Goal: Communication & Community: Answer question/provide support

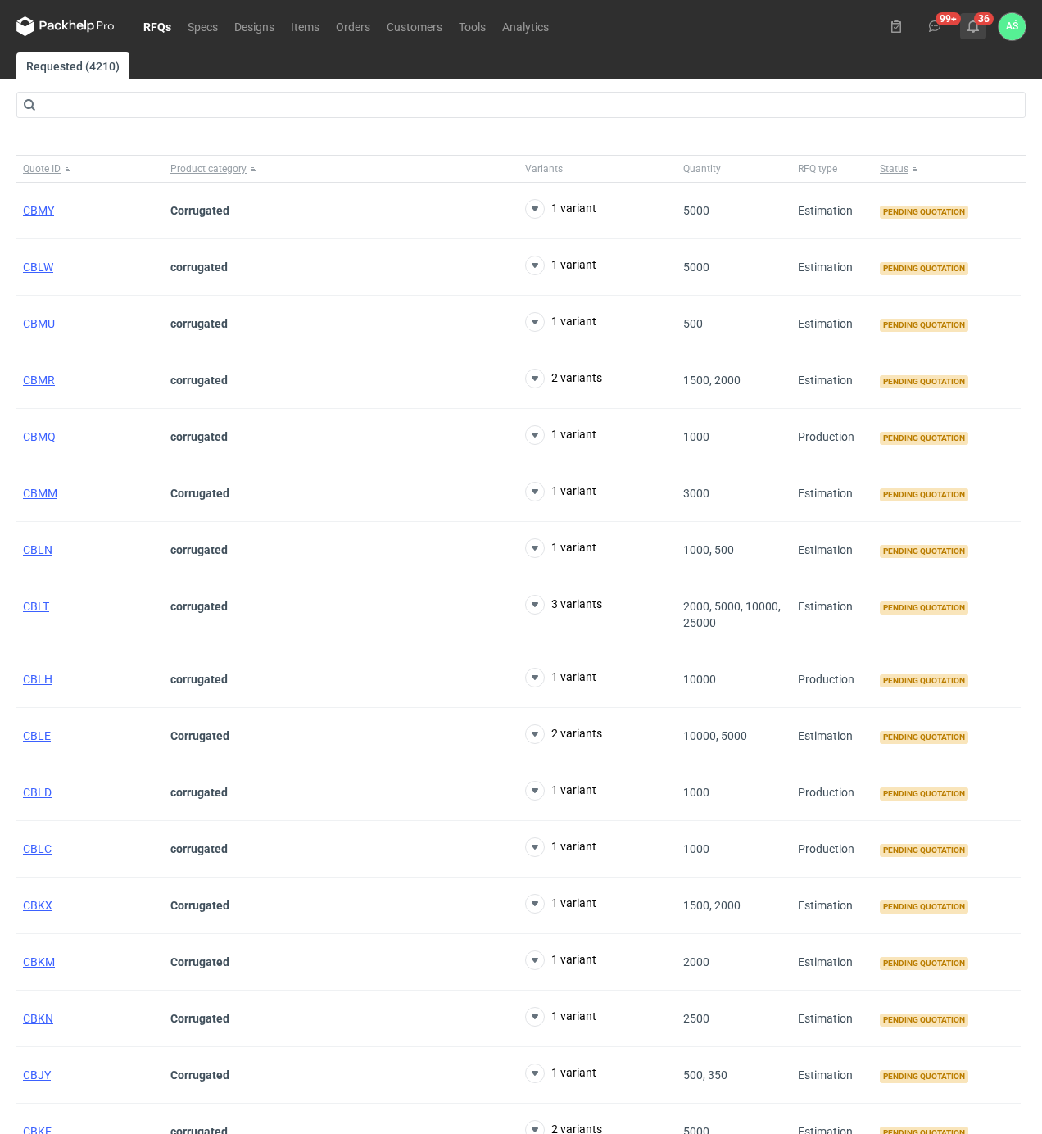
click at [985, 30] on button "36" at bounding box center [973, 26] width 26 height 26
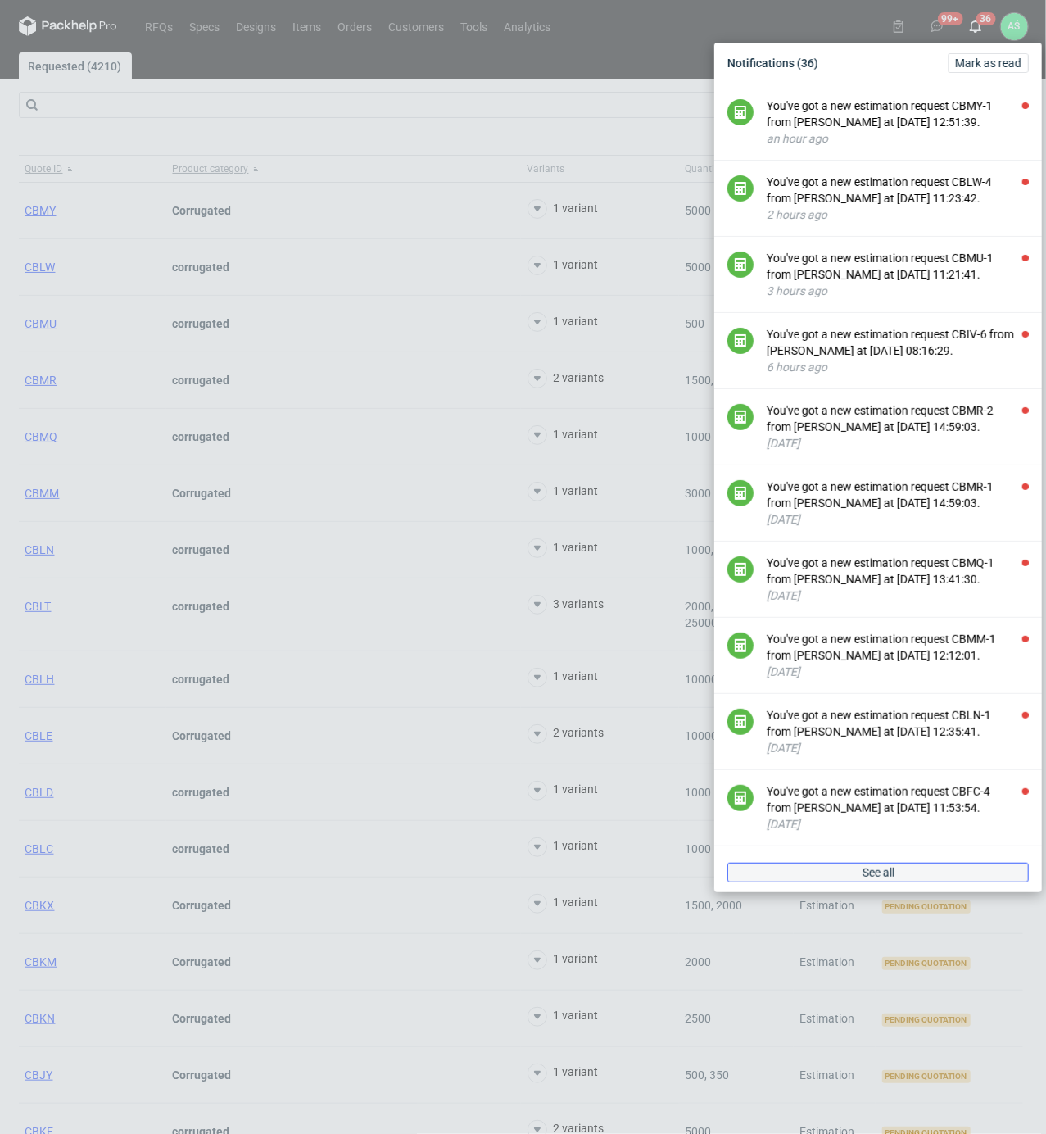
click at [912, 883] on link "See all" at bounding box center [879, 873] width 302 height 20
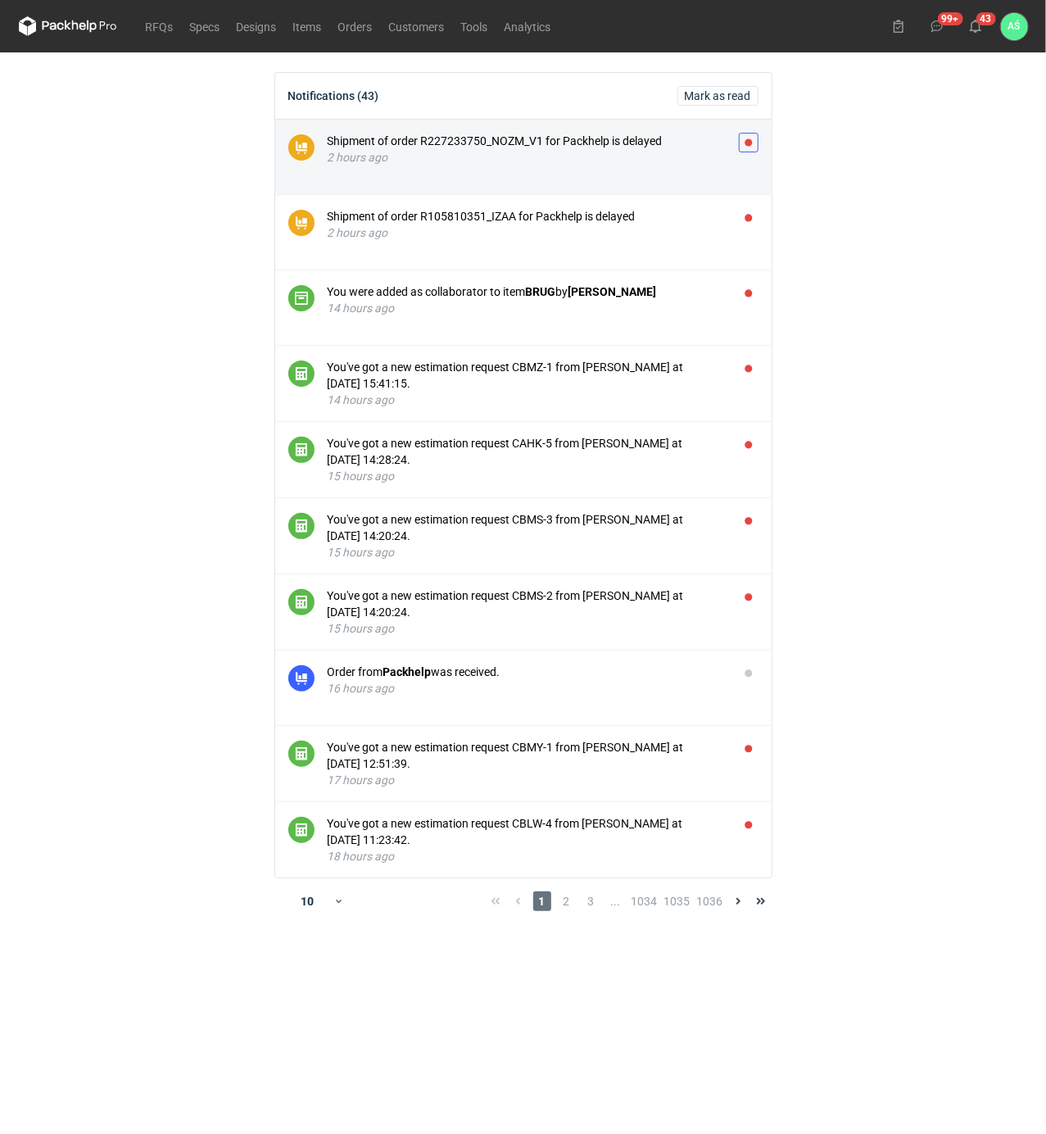
click at [749, 143] on button "button" at bounding box center [749, 143] width 20 height 20
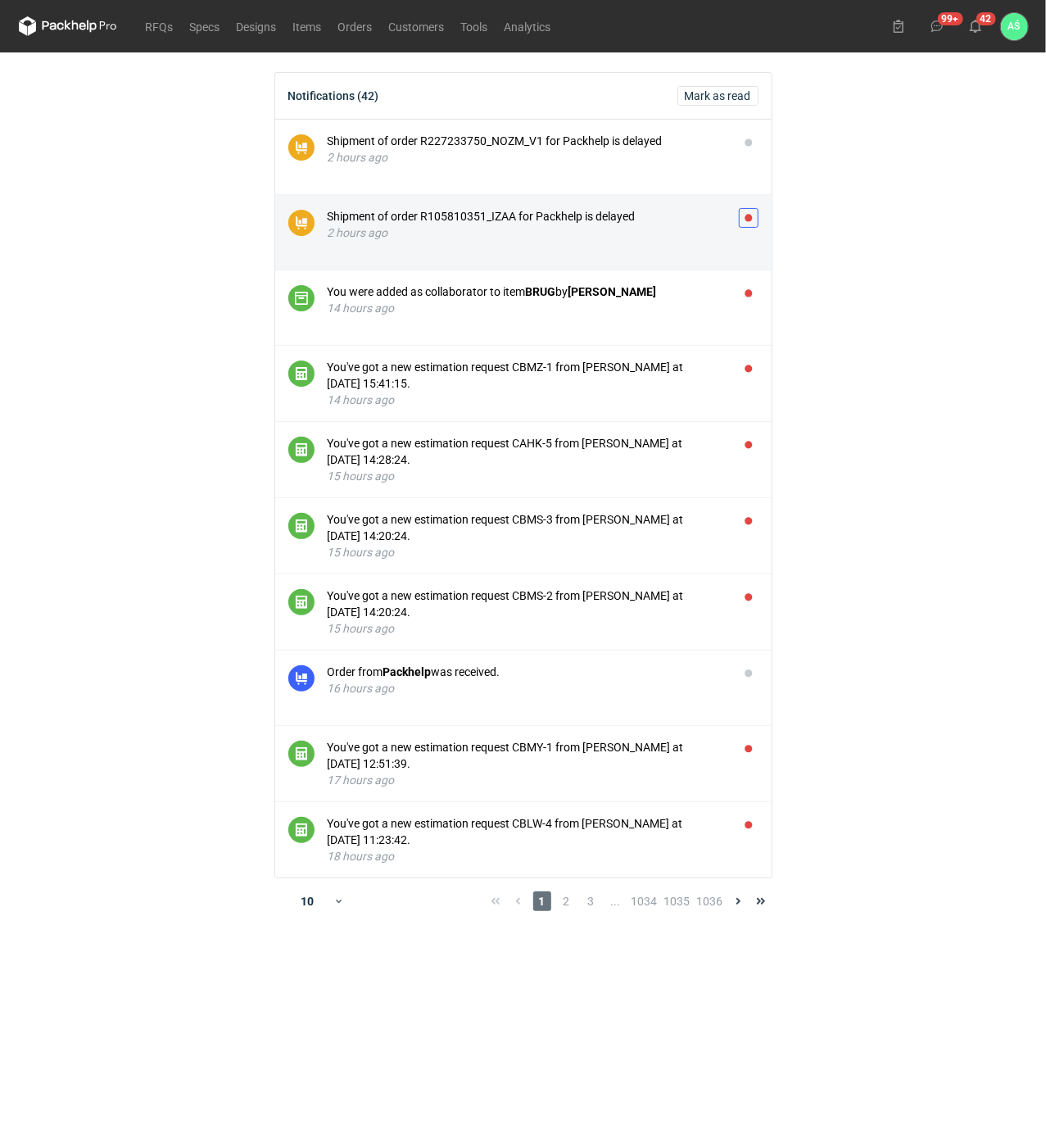
click at [749, 214] on button "button" at bounding box center [749, 218] width 20 height 20
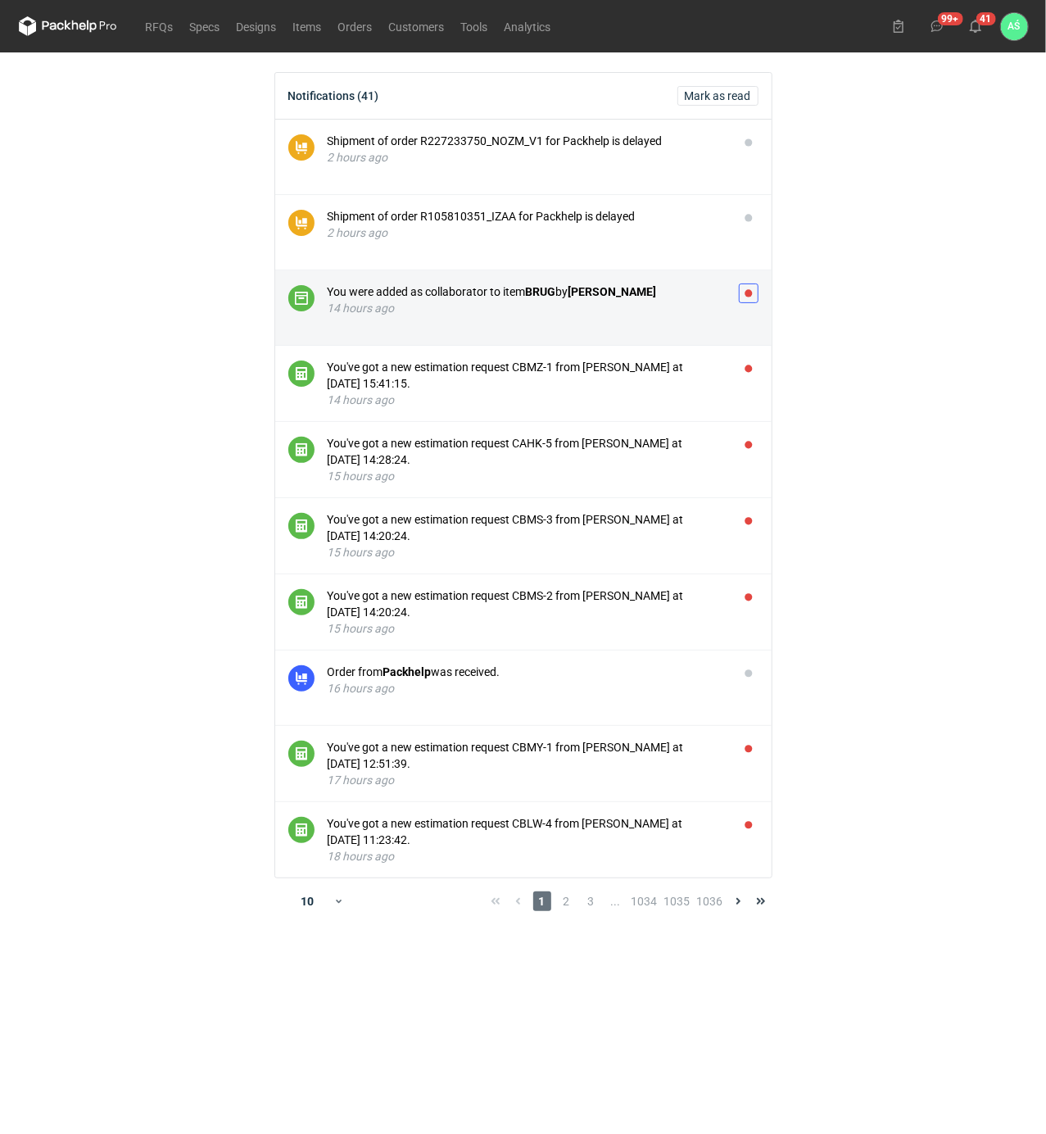
click at [751, 290] on button "button" at bounding box center [749, 294] width 20 height 20
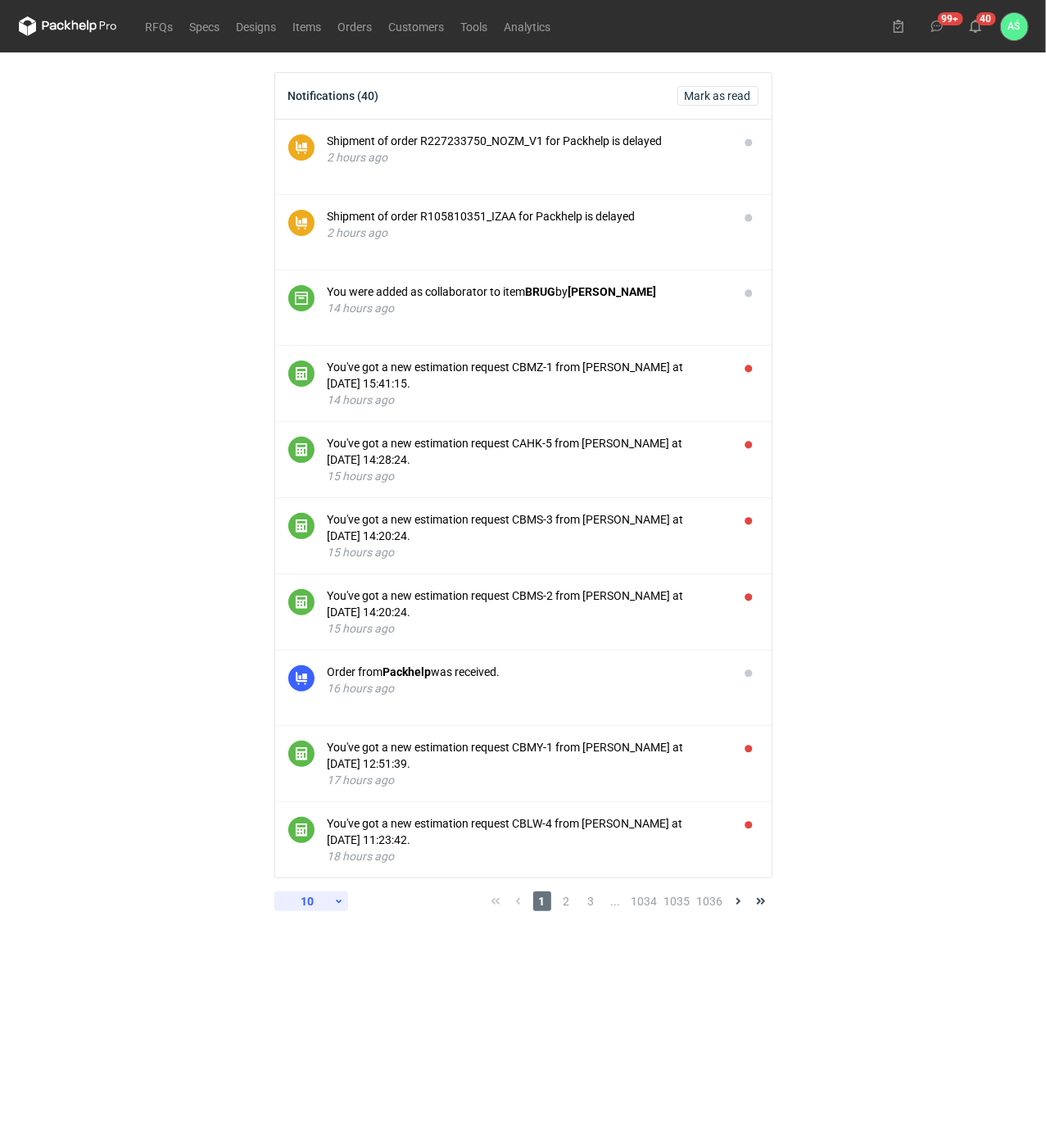
click at [313, 908] on div "10" at bounding box center [307, 901] width 53 height 23
click at [310, 1036] on div "60" at bounding box center [311, 1039] width 54 height 23
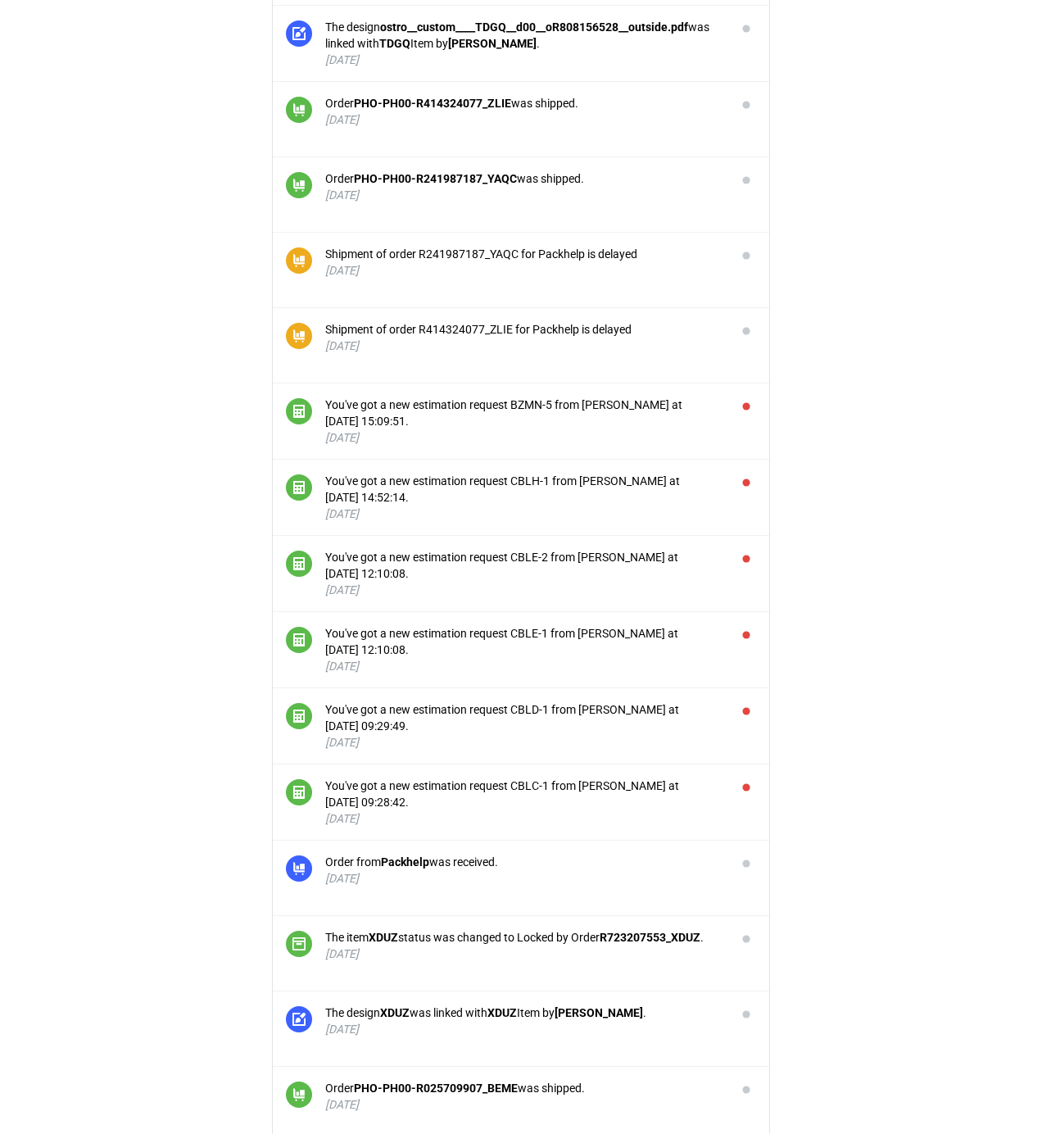
scroll to position [3603, 0]
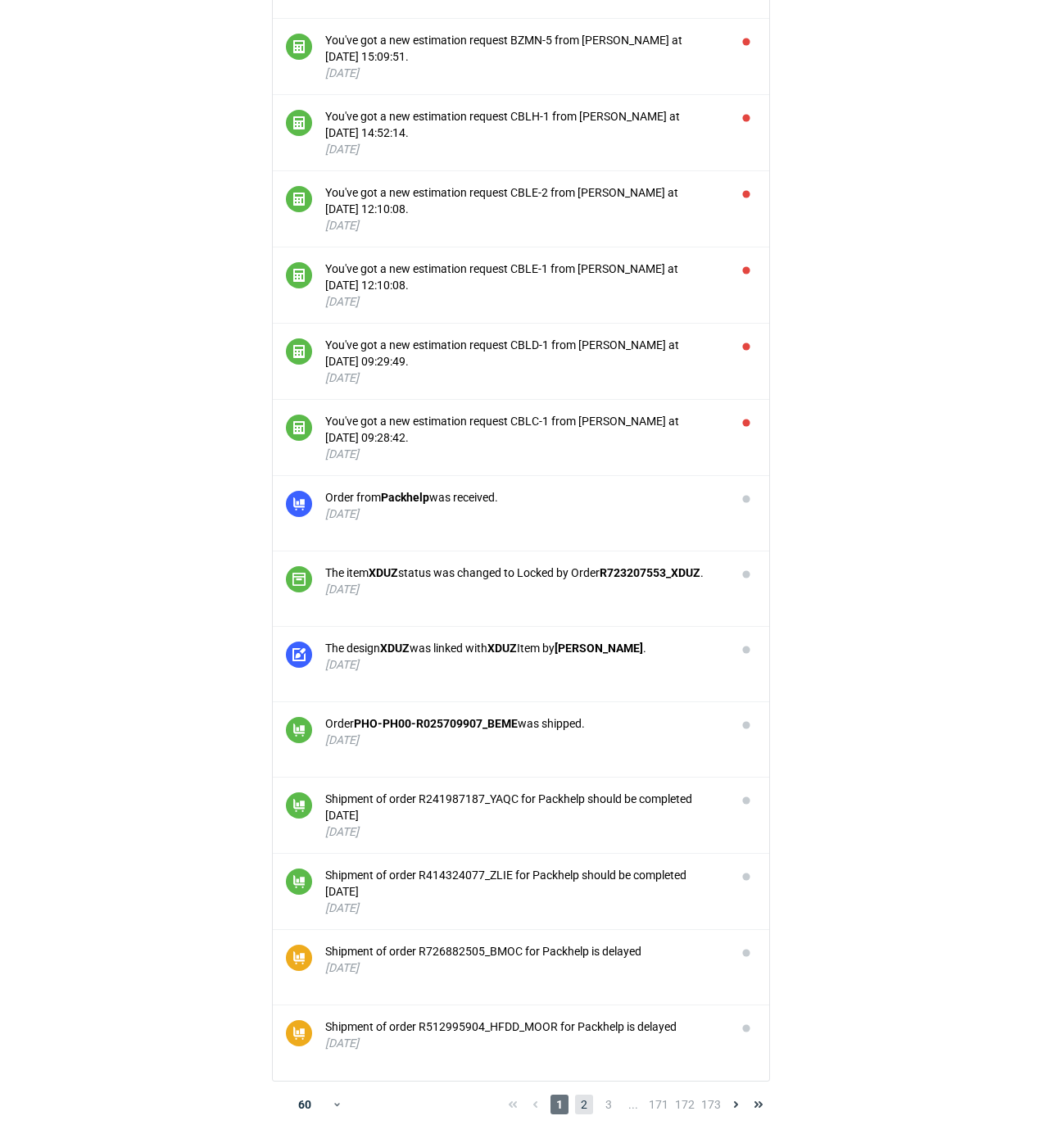
click at [581, 1095] on span "2" at bounding box center [584, 1105] width 18 height 20
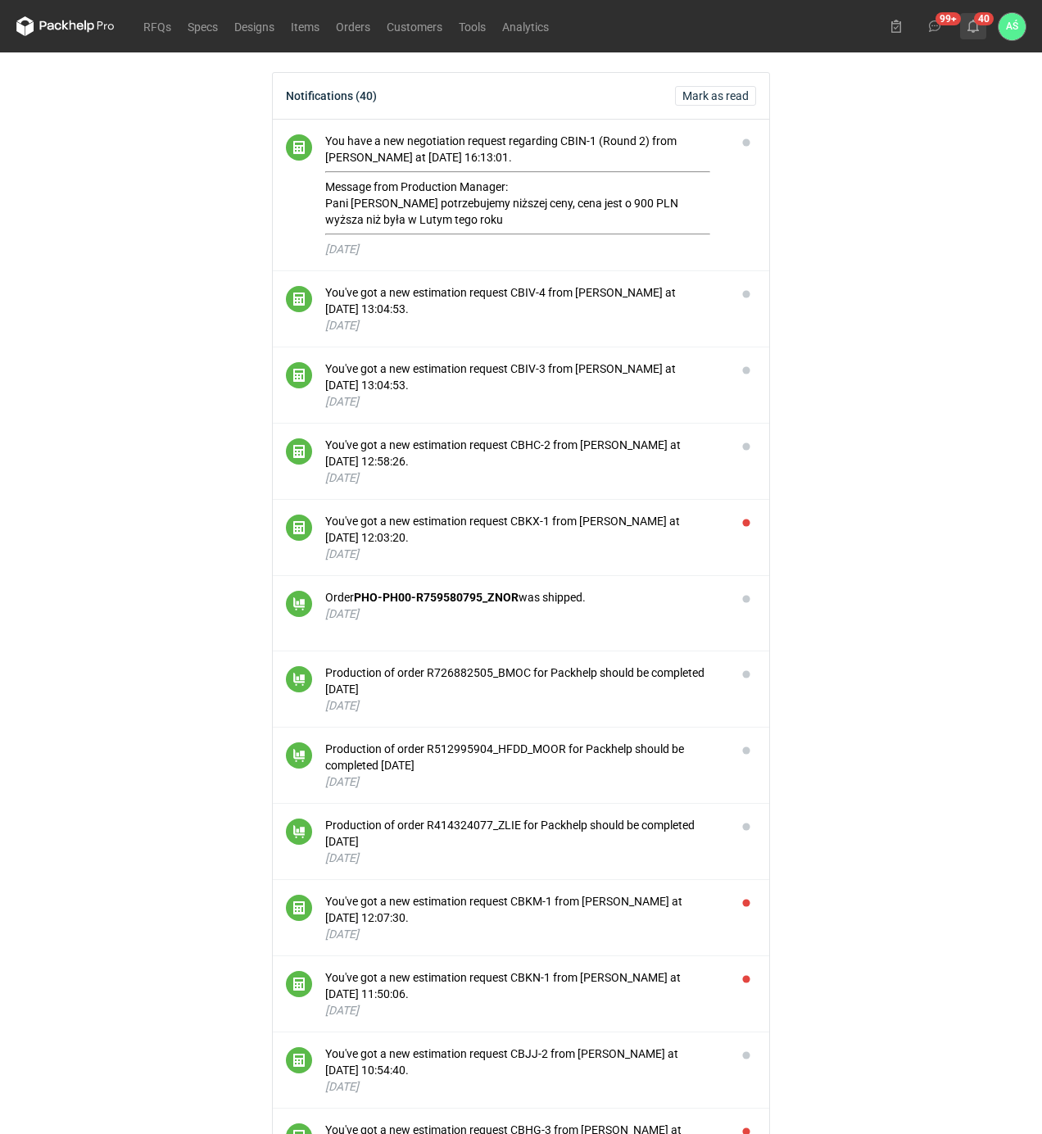
click at [978, 24] on icon at bounding box center [973, 26] width 13 height 13
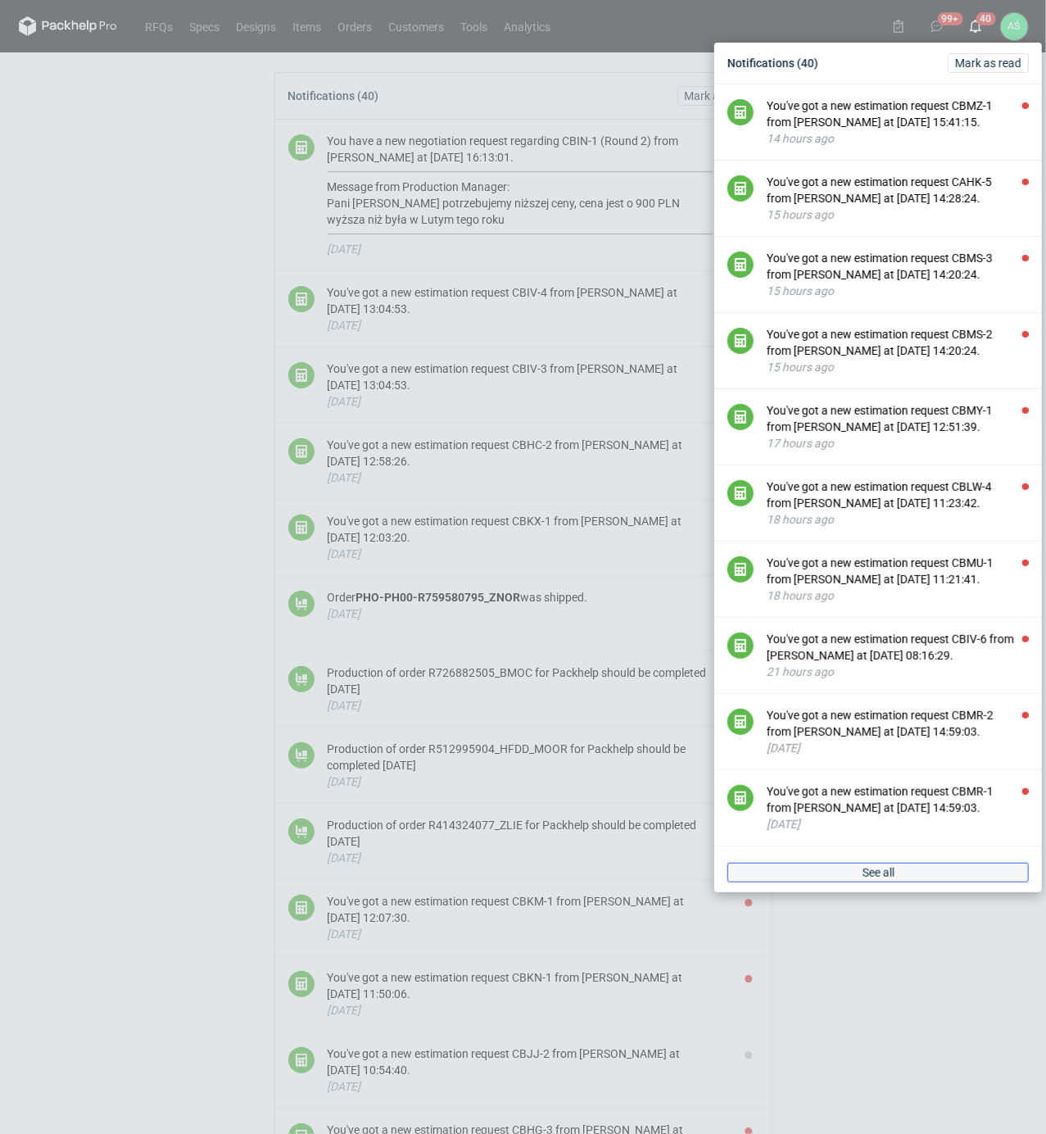
click at [885, 878] on span "See all" at bounding box center [879, 872] width 32 height 11
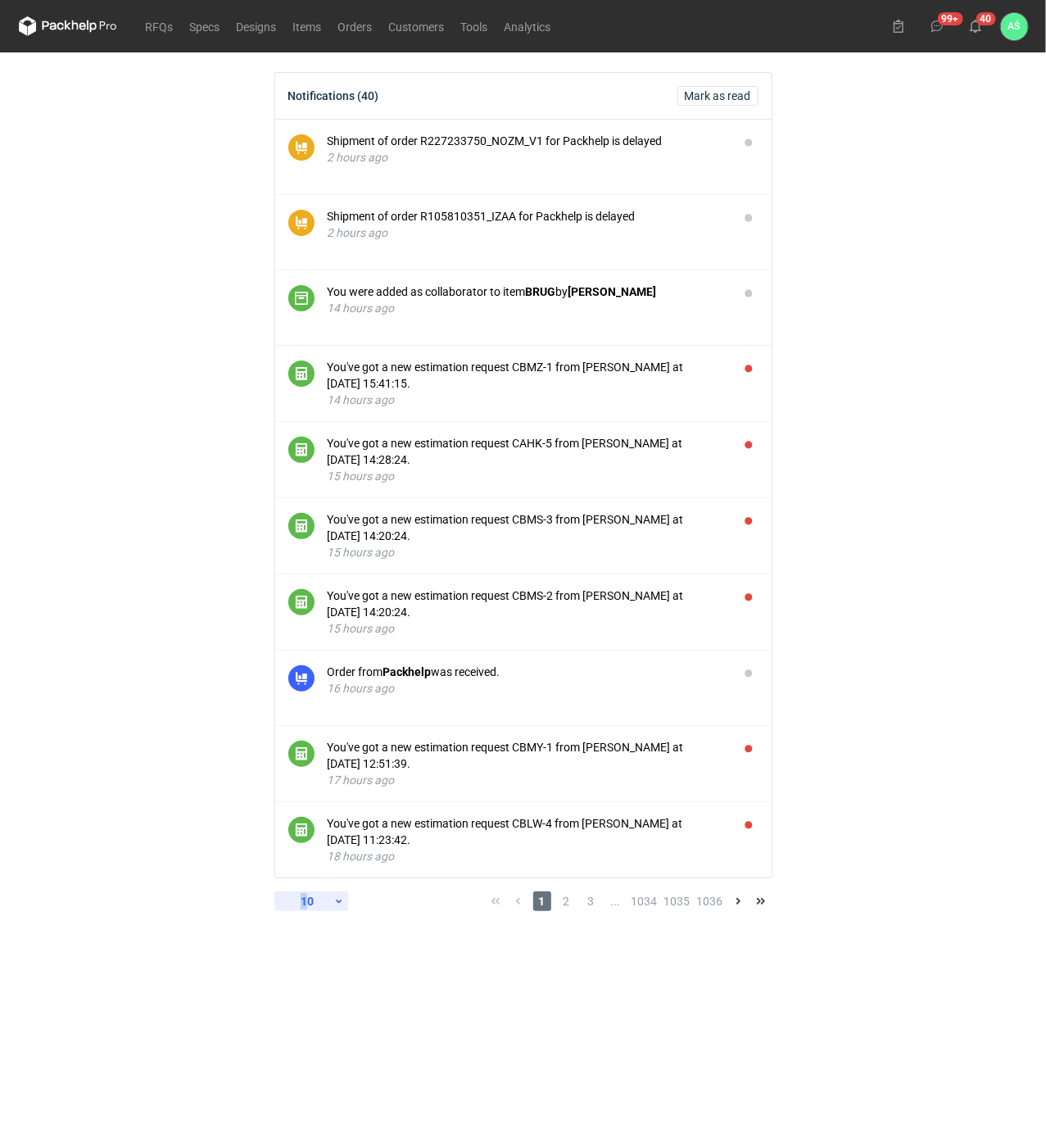
click at [306, 902] on div "10" at bounding box center [307, 901] width 53 height 23
click at [311, 1037] on div "60" at bounding box center [311, 1039] width 54 height 23
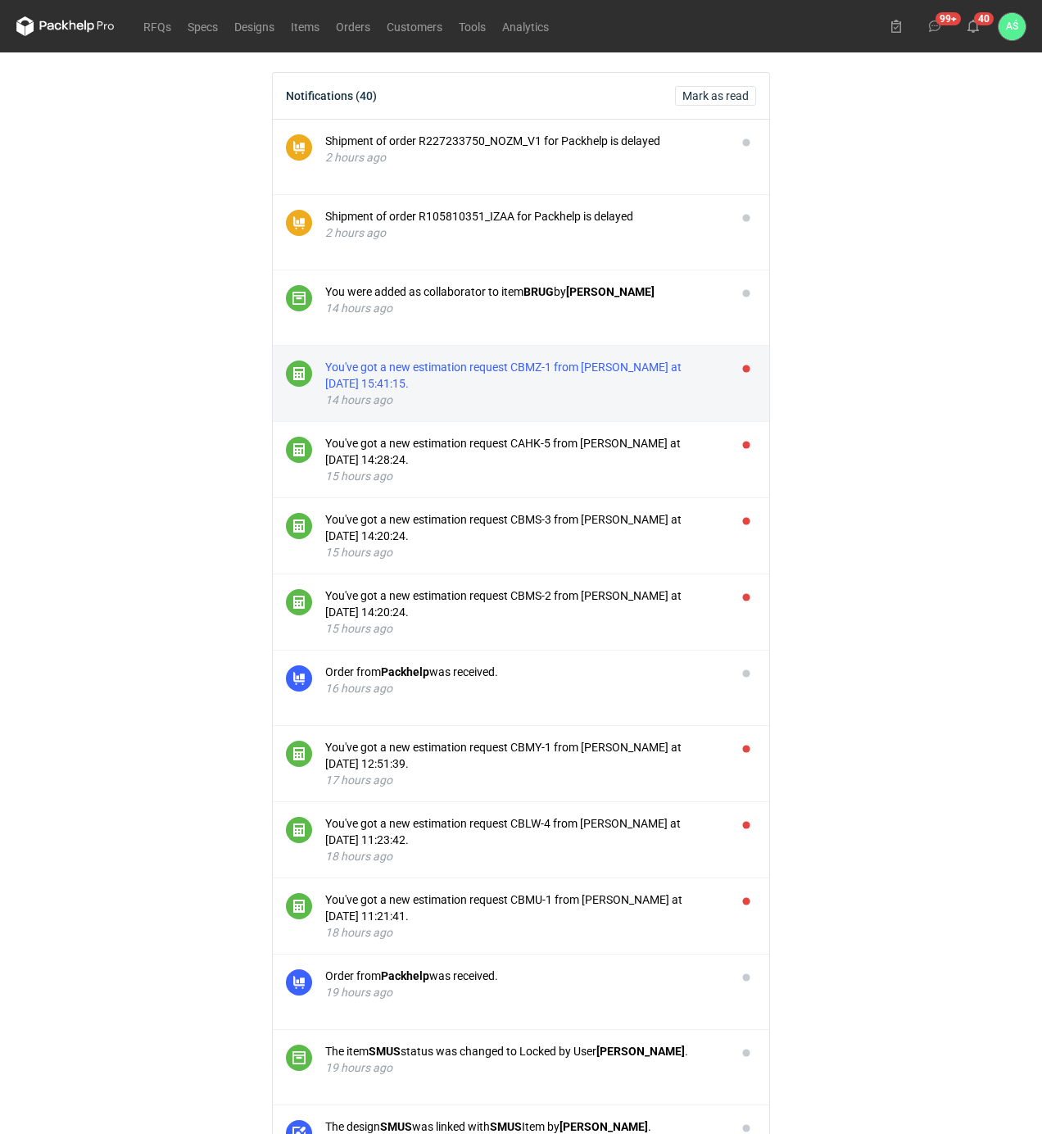
click at [639, 370] on div "You've got a new estimation request CBMZ-1 from Klaudia Wiśniewska at 22 Sep 20…" at bounding box center [524, 375] width 398 height 33
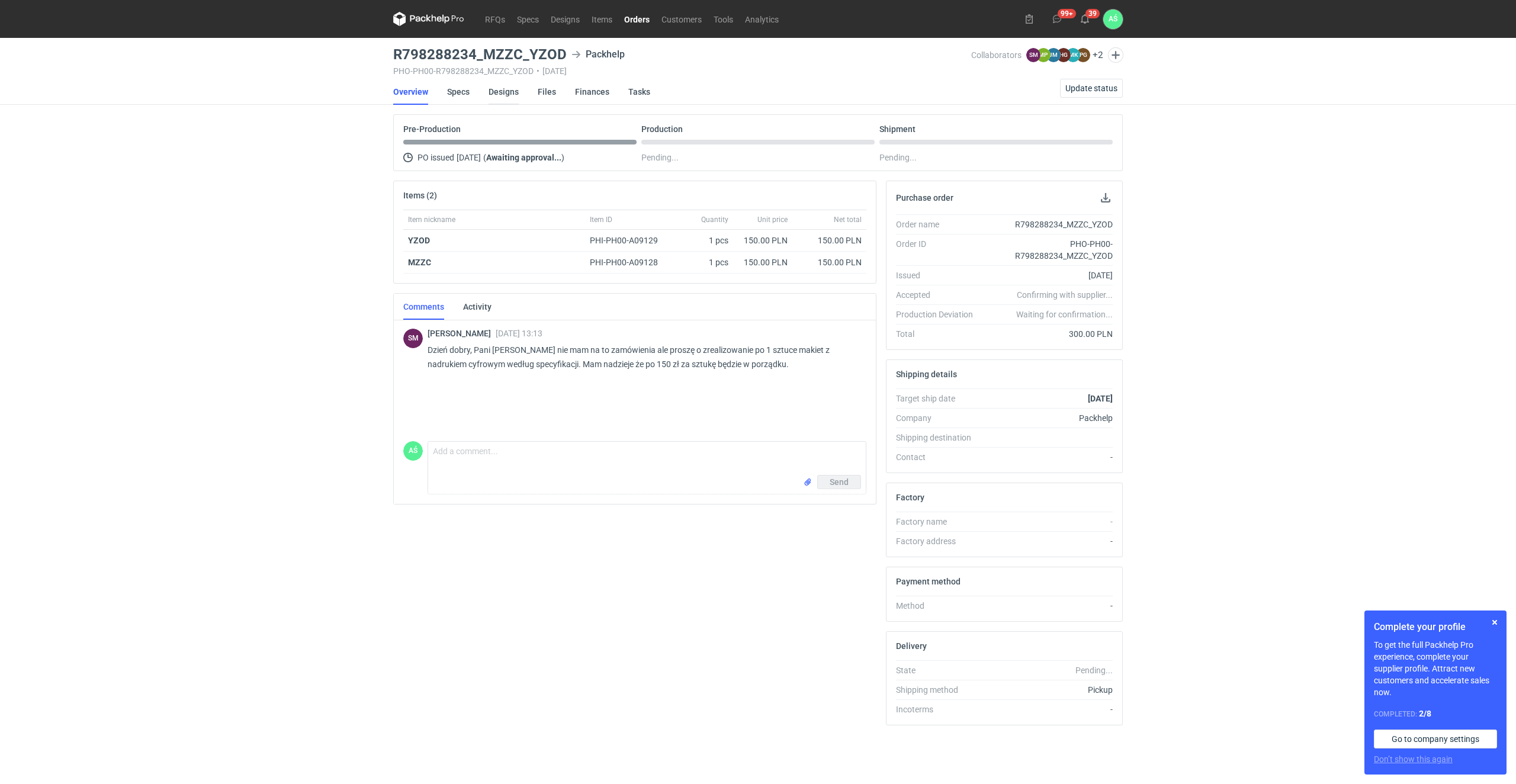
click at [512, 90] on link "Designs" at bounding box center [504, 92] width 30 height 26
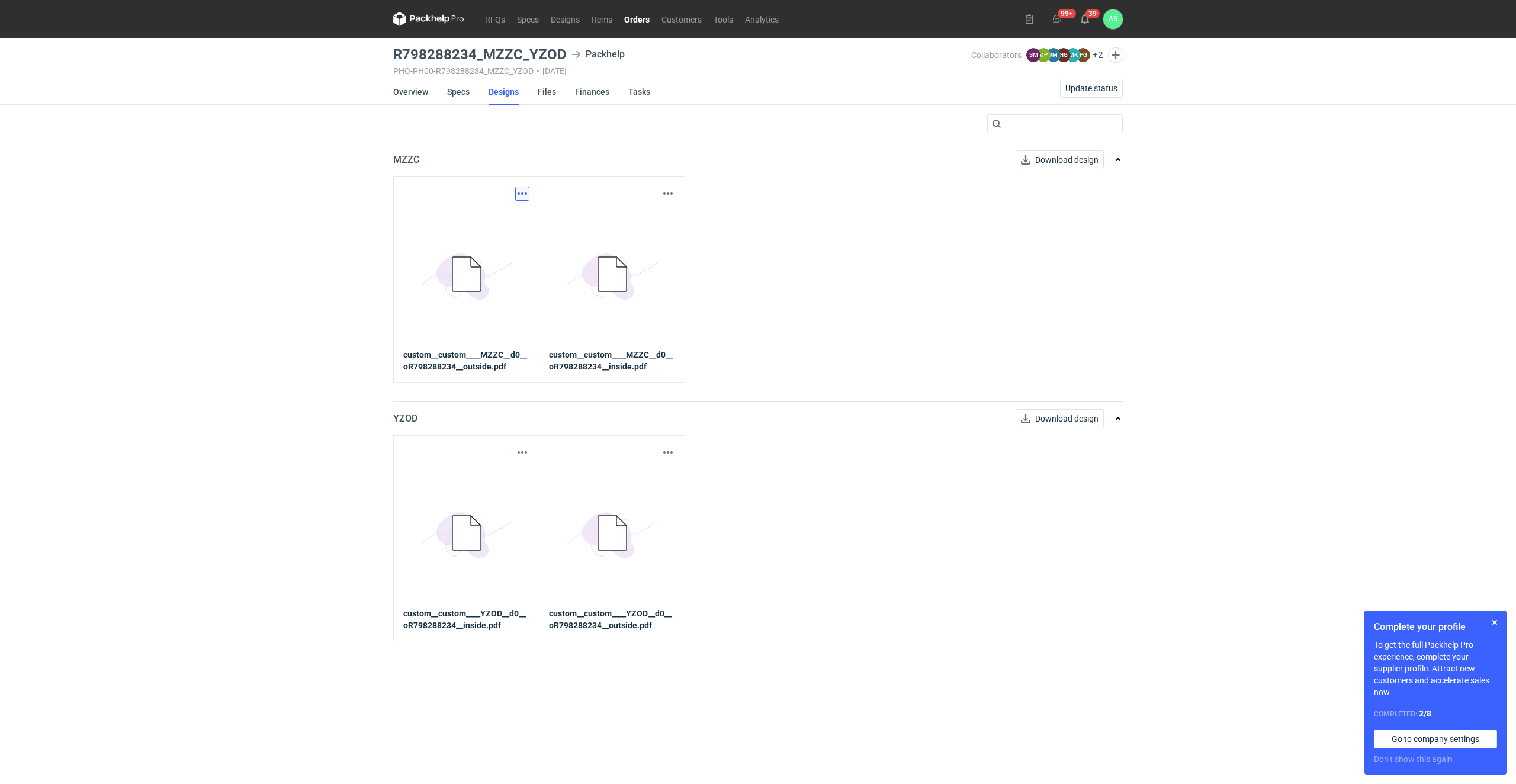
click at [519, 197] on button "button" at bounding box center [522, 194] width 14 height 14
click at [489, 215] on link "Download design part" at bounding box center [469, 220] width 109 height 19
click at [668, 199] on button "button" at bounding box center [668, 194] width 14 height 14
click at [647, 215] on link "Download design part" at bounding box center [616, 220] width 109 height 19
click at [666, 451] on button "button" at bounding box center [668, 452] width 14 height 14
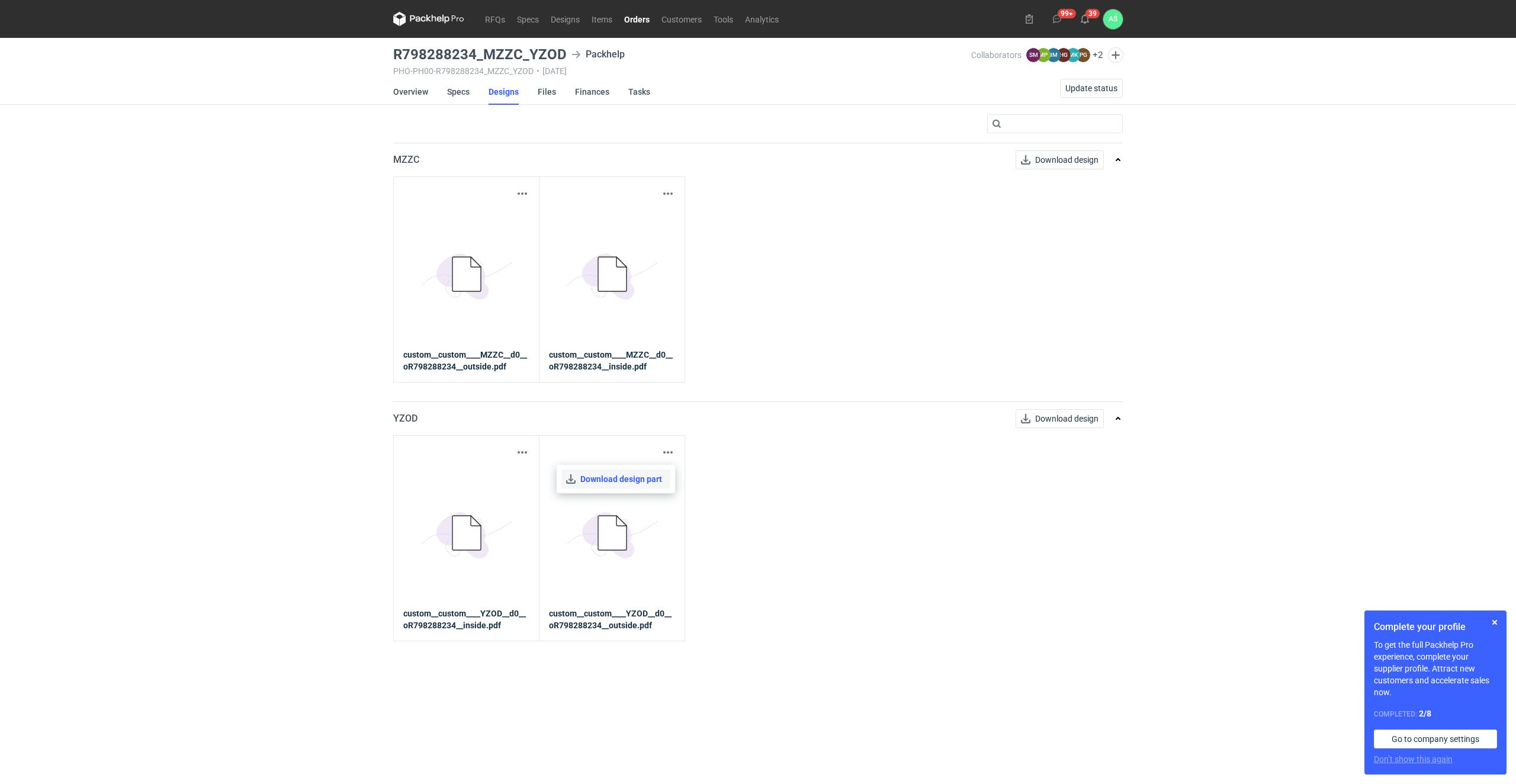
click at [638, 476] on link "Download design part" at bounding box center [616, 479] width 109 height 19
click at [415, 93] on link "Overview" at bounding box center [410, 92] width 35 height 26
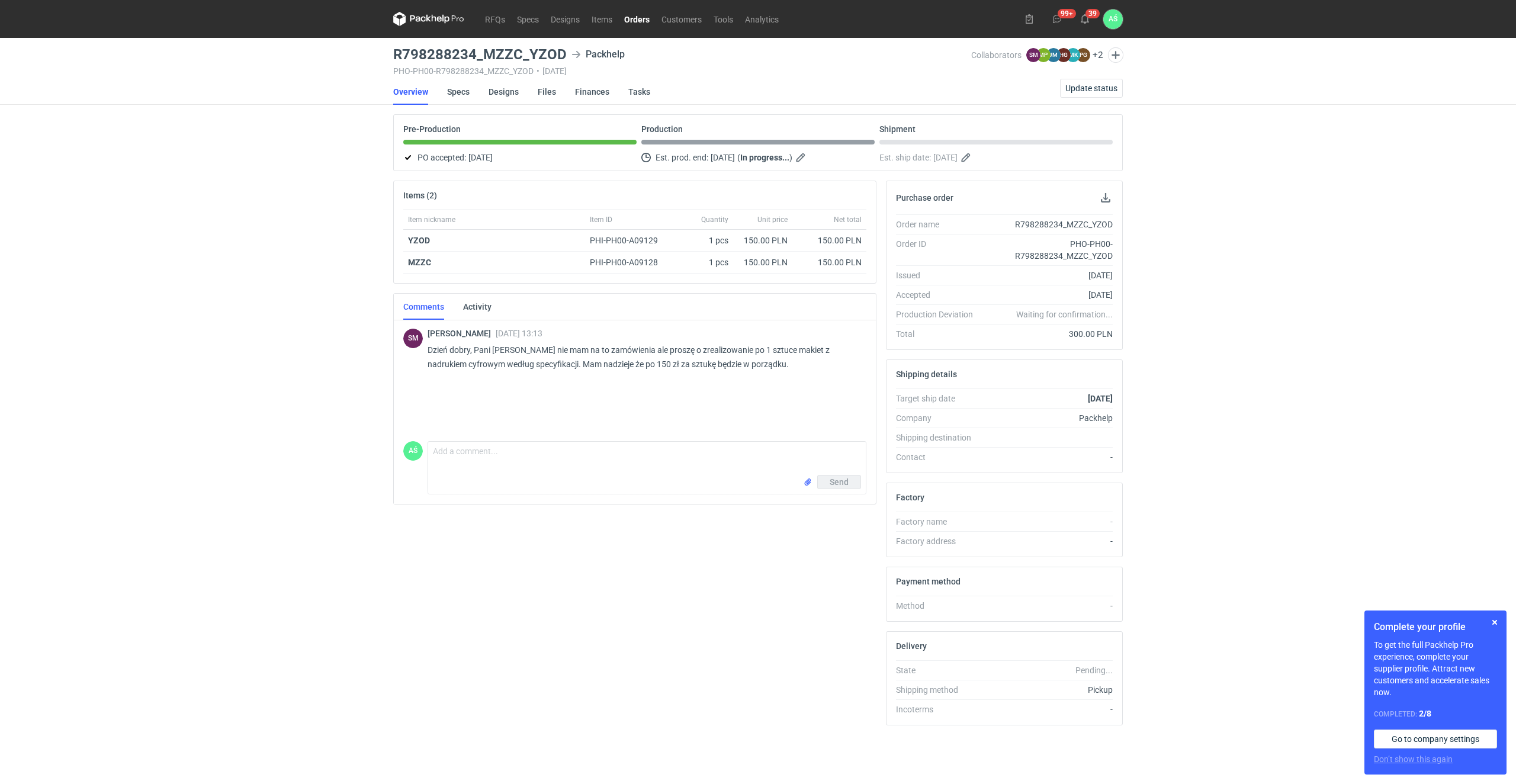
click at [470, 90] on li "Specs" at bounding box center [468, 92] width 41 height 26
click at [460, 92] on link "Specs" at bounding box center [458, 92] width 22 height 26
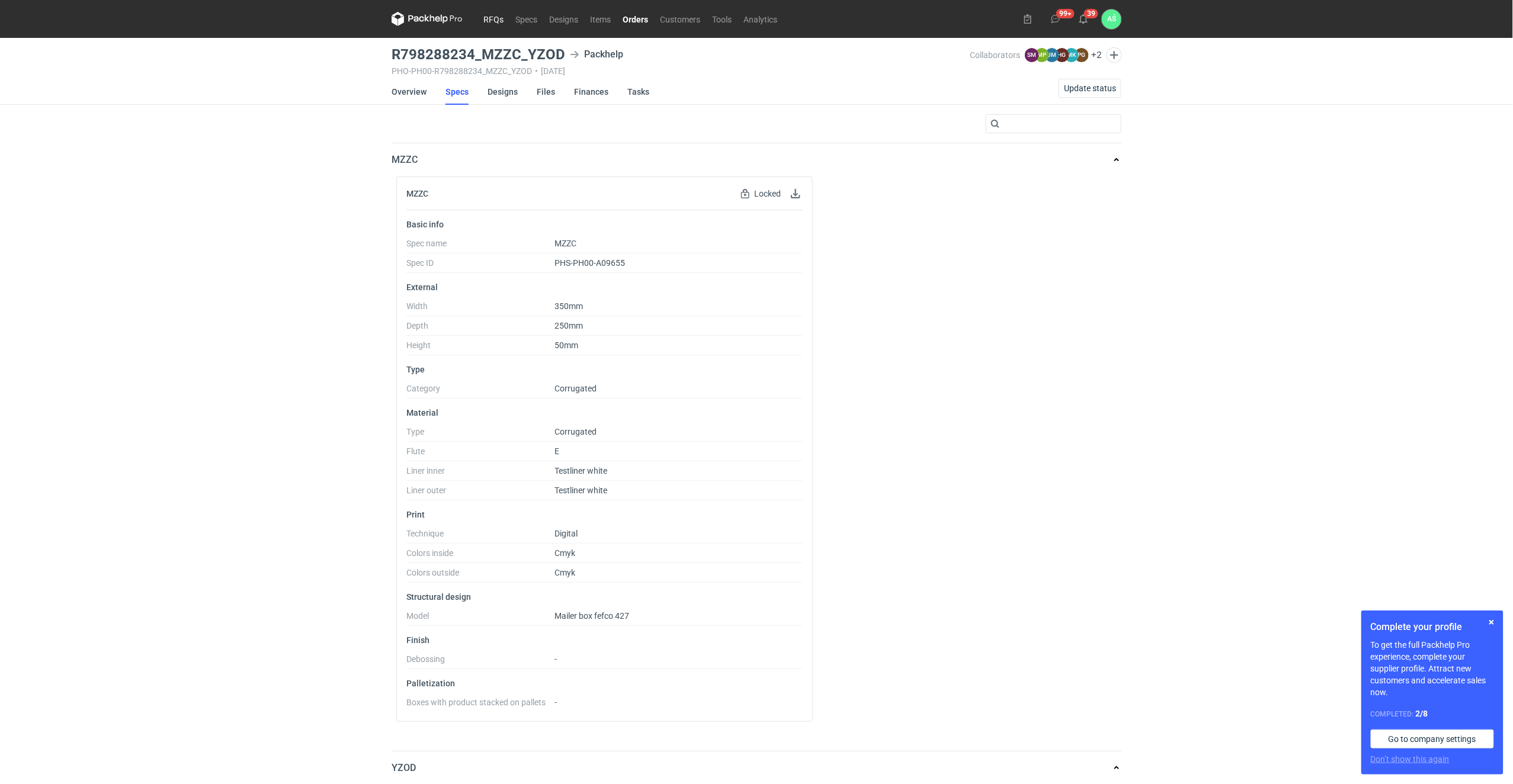
click at [497, 20] on link "RFQs" at bounding box center [493, 19] width 32 height 14
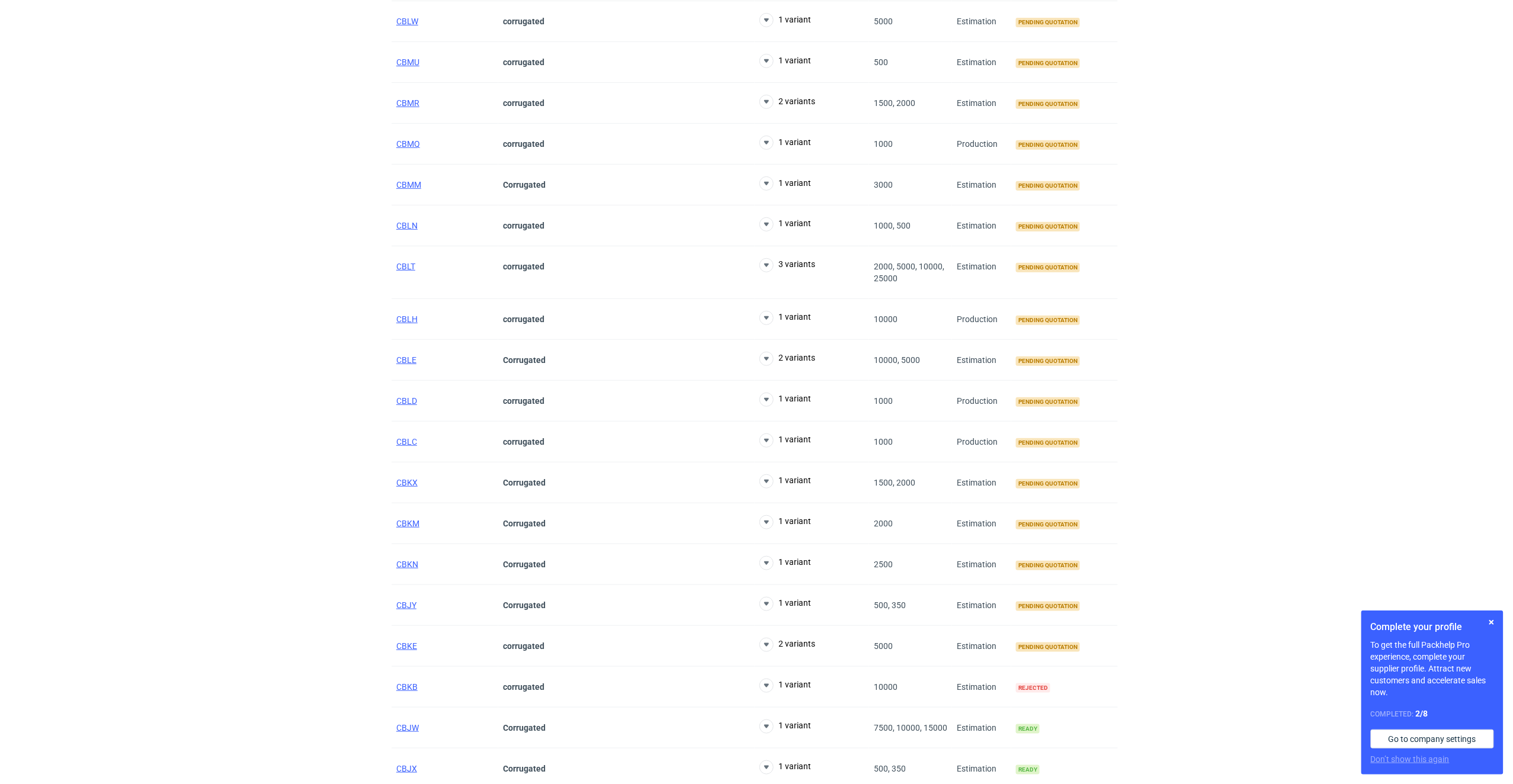
scroll to position [474, 0]
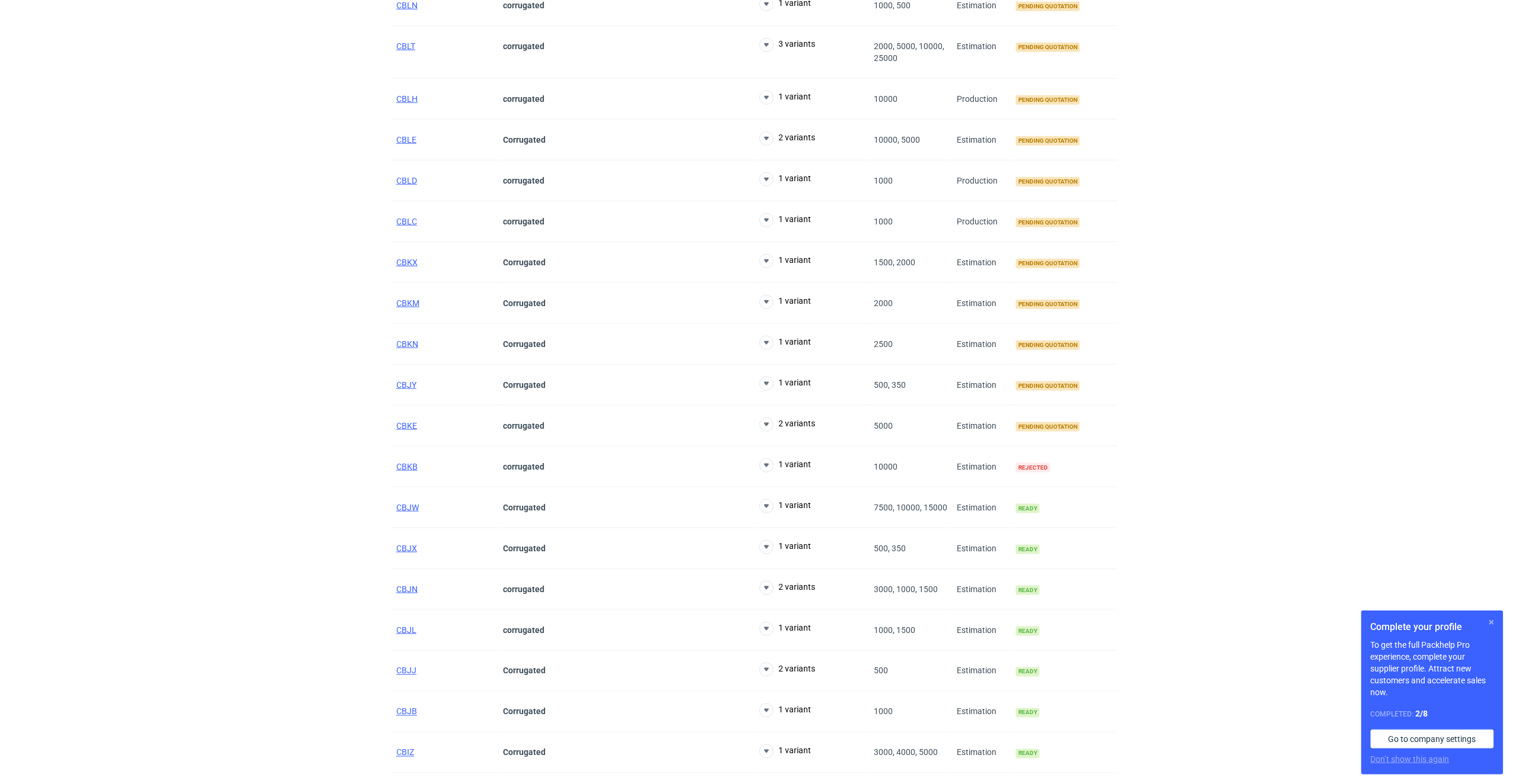
click at [1491, 623] on button "button" at bounding box center [1492, 622] width 14 height 14
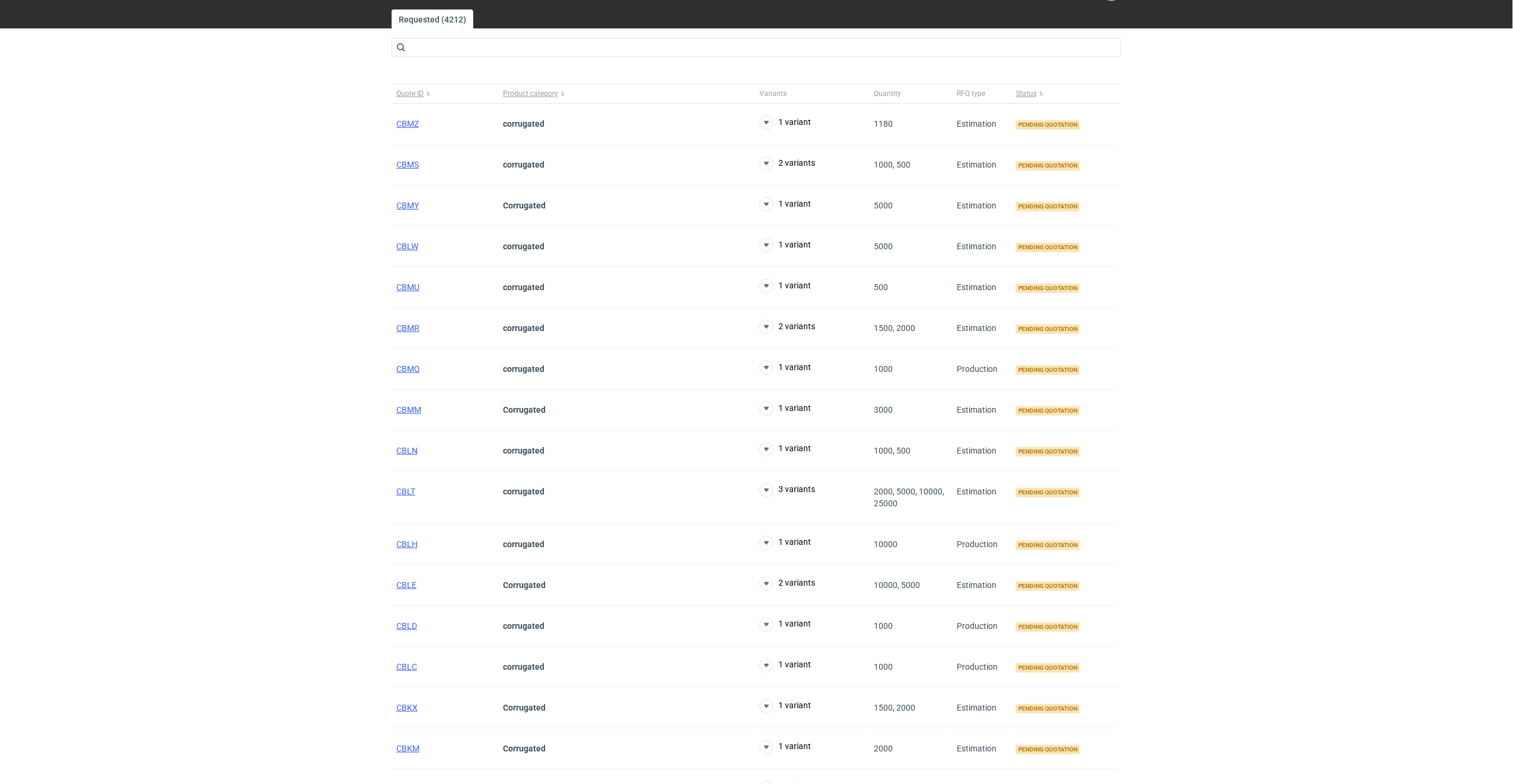
scroll to position [0, 0]
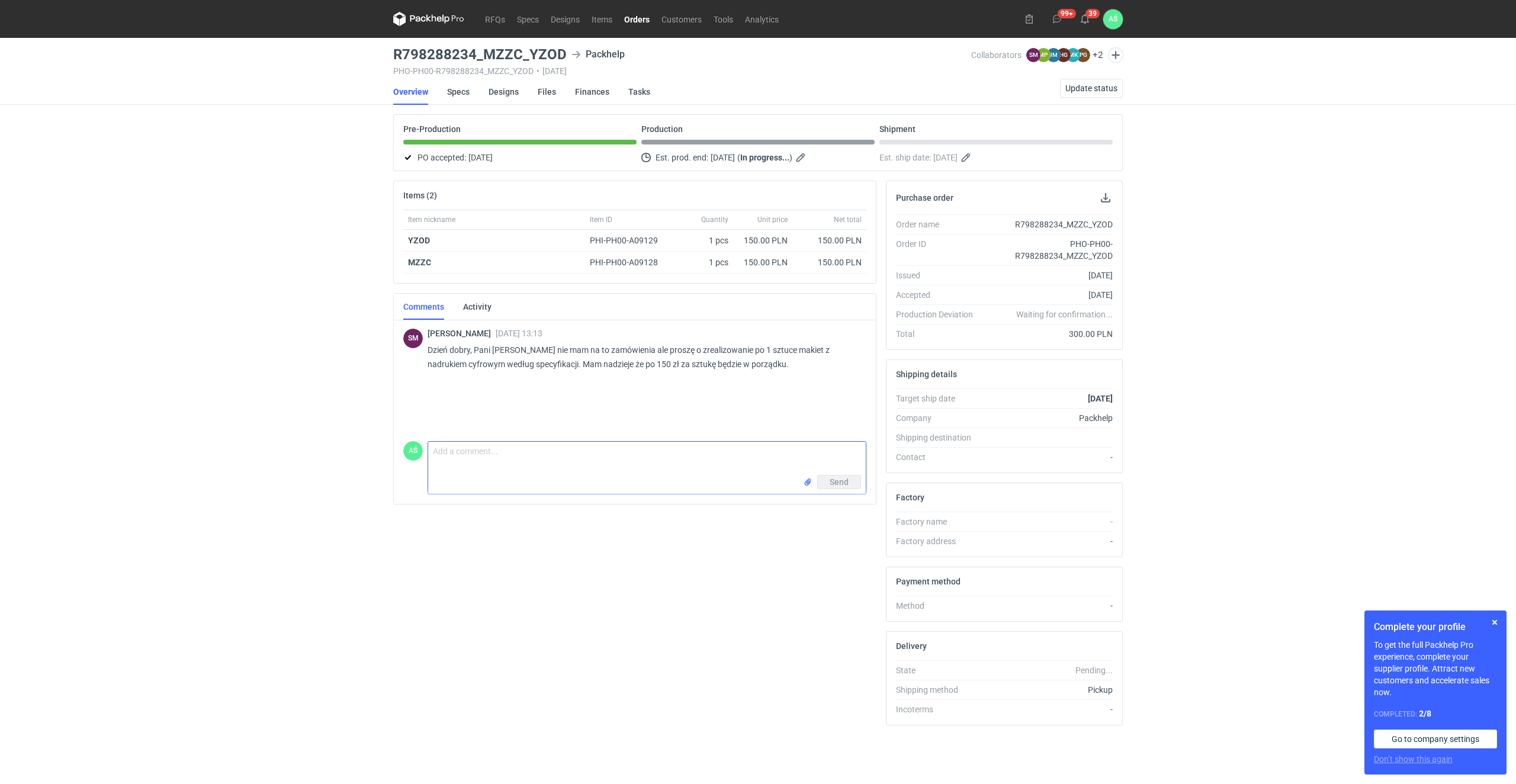
click at [455, 455] on textarea "Comment message" at bounding box center [647, 458] width 438 height 33
type textarea "Dzień dobry, zamówienie może być wykonane tylko z tektury 2-str białej 1-str po…"
click at [839, 483] on span "Send" at bounding box center [839, 481] width 19 height 8
